Goal: Information Seeking & Learning: Check status

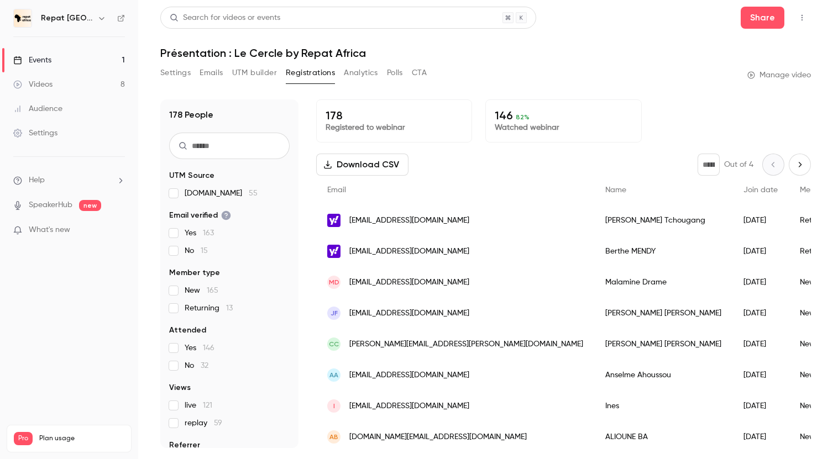
click at [61, 81] on link "Videos 8" at bounding box center [69, 84] width 138 height 24
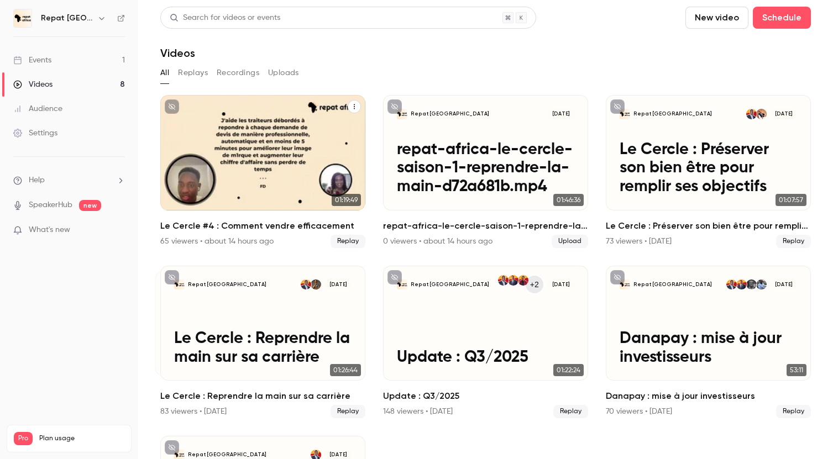
click at [170, 241] on div "65 viewers • about 14 hours ago" at bounding box center [216, 241] width 113 height 11
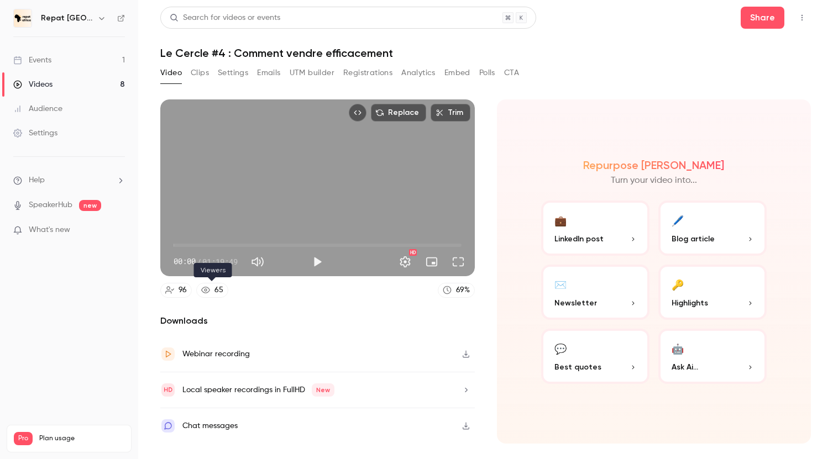
click at [216, 289] on div "65" at bounding box center [219, 291] width 9 height 12
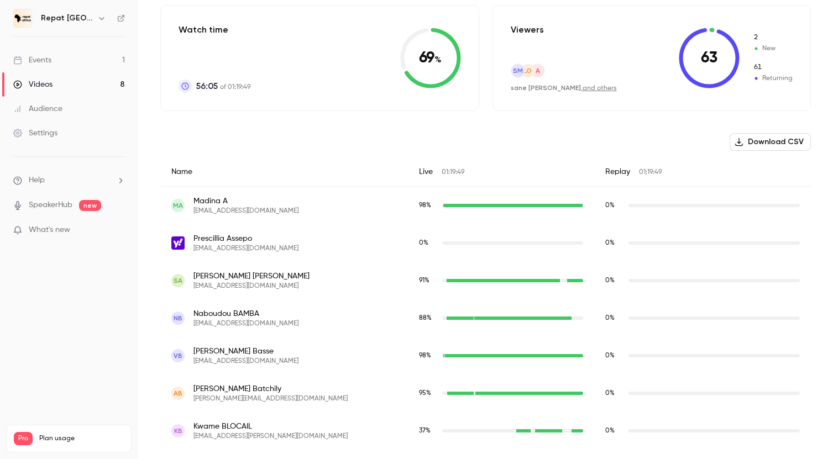
scroll to position [263, 0]
